Goal: Find contact information: Find contact information

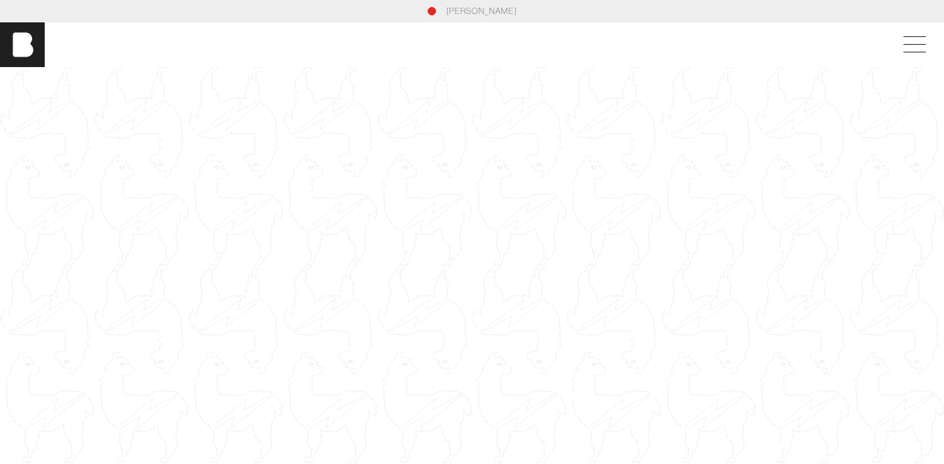
click at [425, 92] on div at bounding box center [472, 332] width 944 height 531
click at [393, 160] on div at bounding box center [472, 332] width 944 height 531
click at [918, 52] on span at bounding box center [914, 52] width 22 height 1
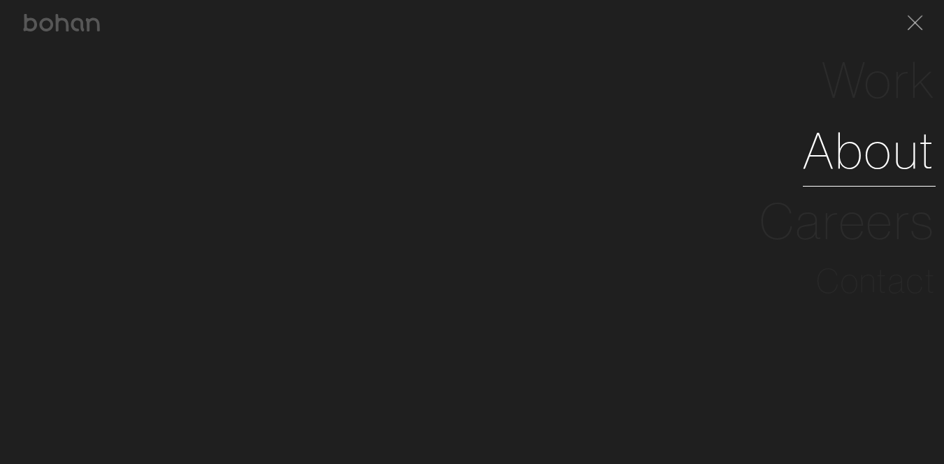
click at [892, 152] on link "About" at bounding box center [869, 150] width 133 height 71
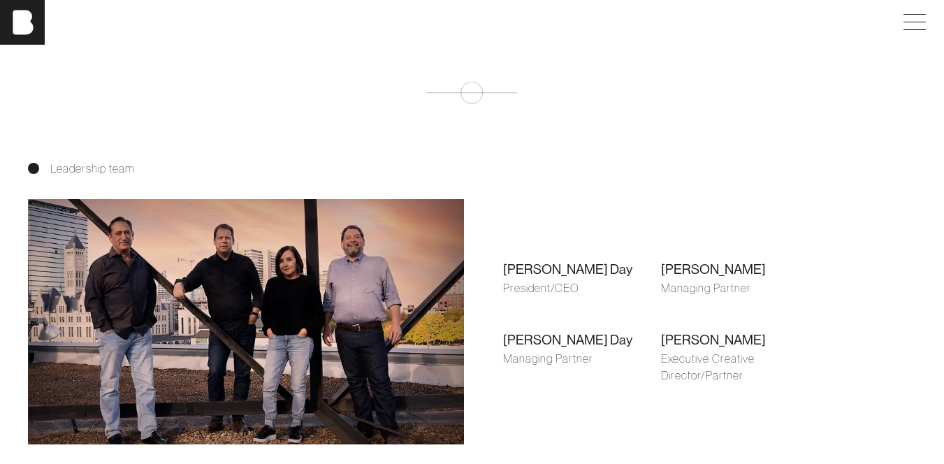
scroll to position [908, 0]
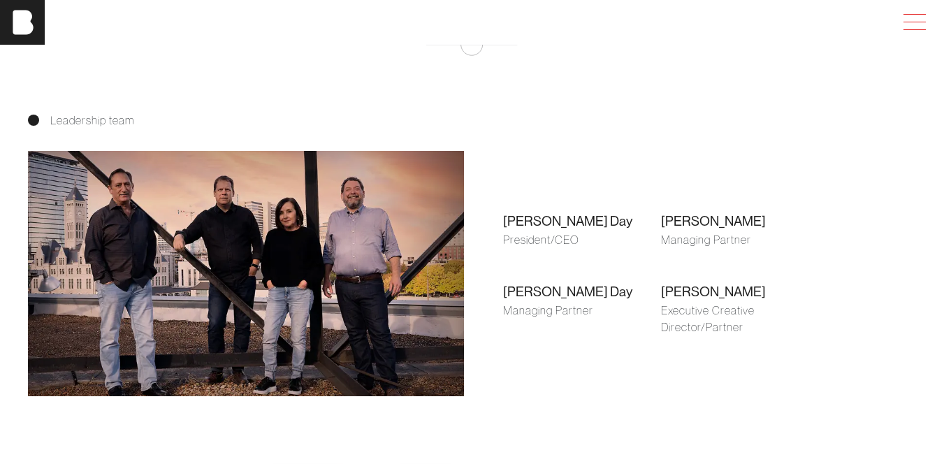
click at [917, 20] on span at bounding box center [912, 22] width 32 height 25
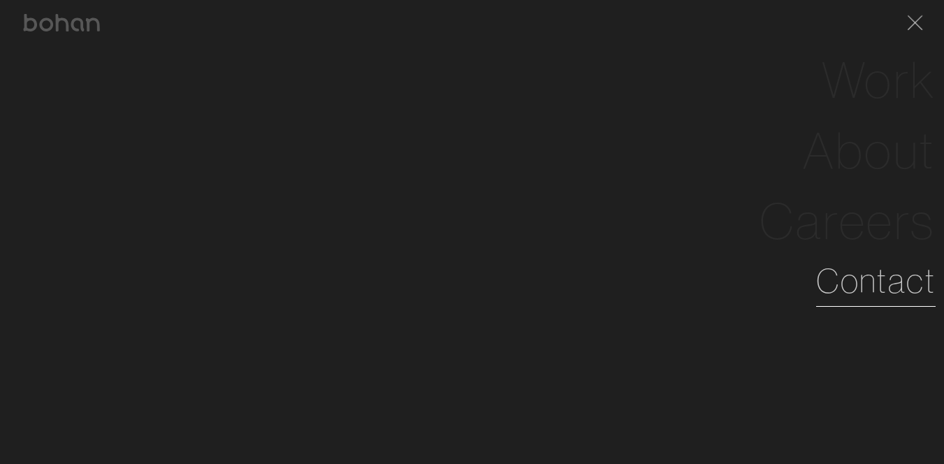
click at [855, 285] on link "Contact" at bounding box center [875, 281] width 119 height 50
